Goal: Transaction & Acquisition: Book appointment/travel/reservation

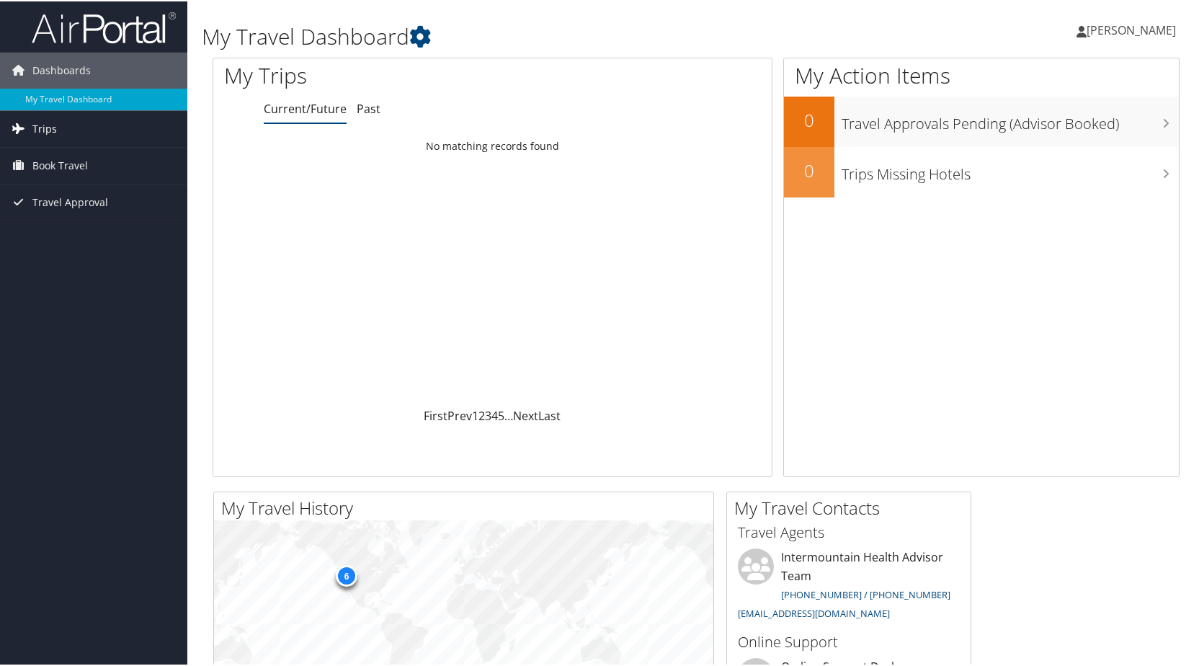
click at [42, 124] on span "Trips" at bounding box center [44, 127] width 24 height 36
click at [51, 155] on link "Current/Future Trips" at bounding box center [93, 156] width 187 height 22
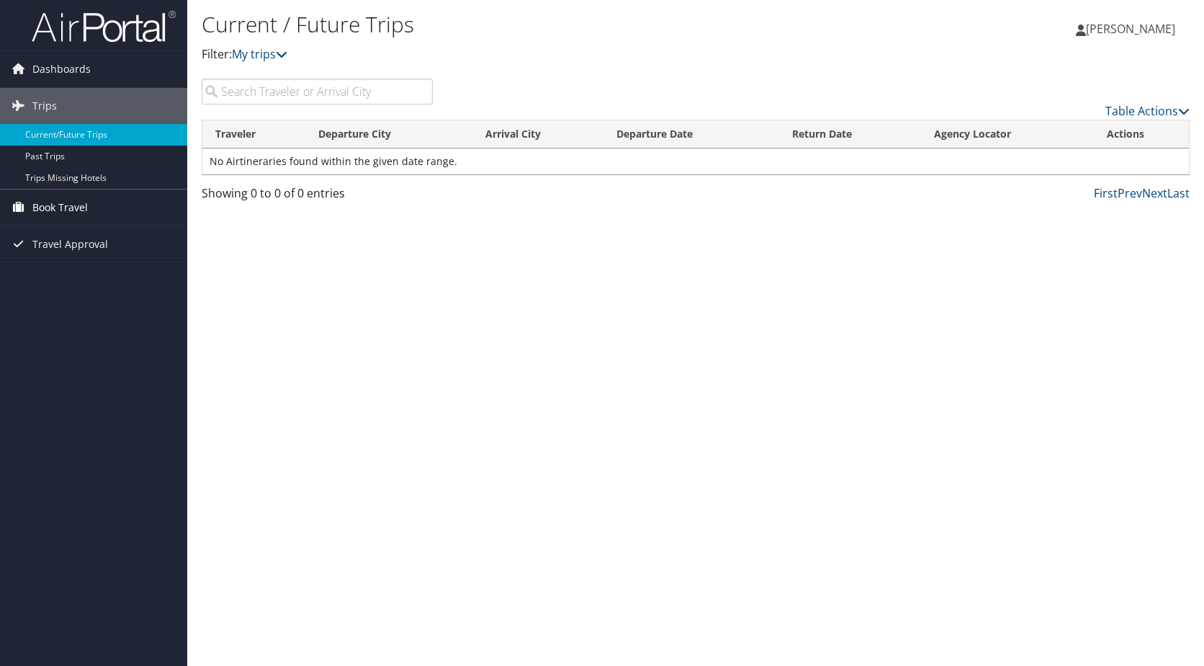
click at [66, 205] on span "Book Travel" at bounding box center [59, 207] width 55 height 36
click at [122, 276] on link "Book/Manage Online Trips" at bounding box center [93, 280] width 187 height 22
click at [76, 273] on link "Book/Manage Online Trips" at bounding box center [93, 280] width 187 height 22
click at [65, 272] on link "Book/Manage Online Trips" at bounding box center [93, 280] width 187 height 22
